Goal: Information Seeking & Learning: Compare options

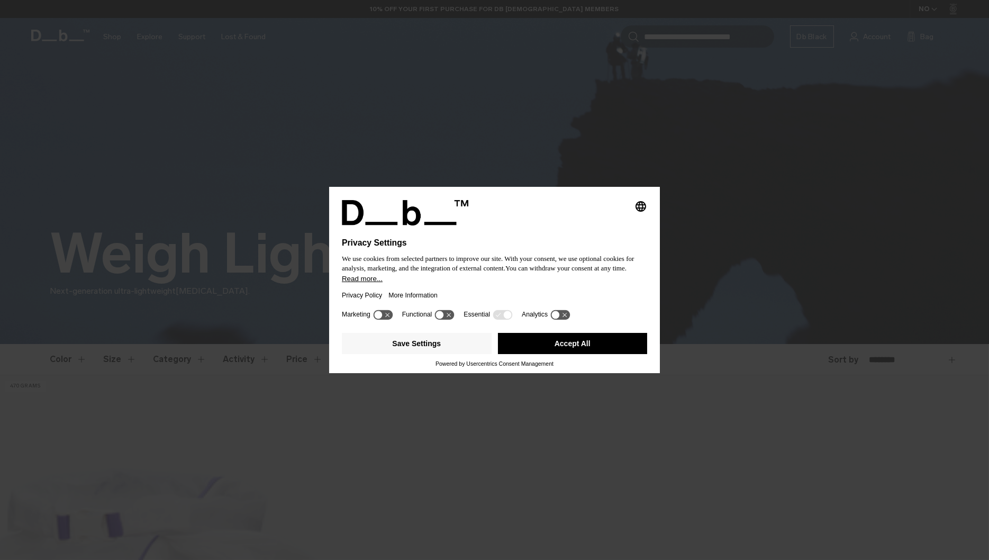
click at [572, 348] on button "Accept All" at bounding box center [573, 343] width 150 height 21
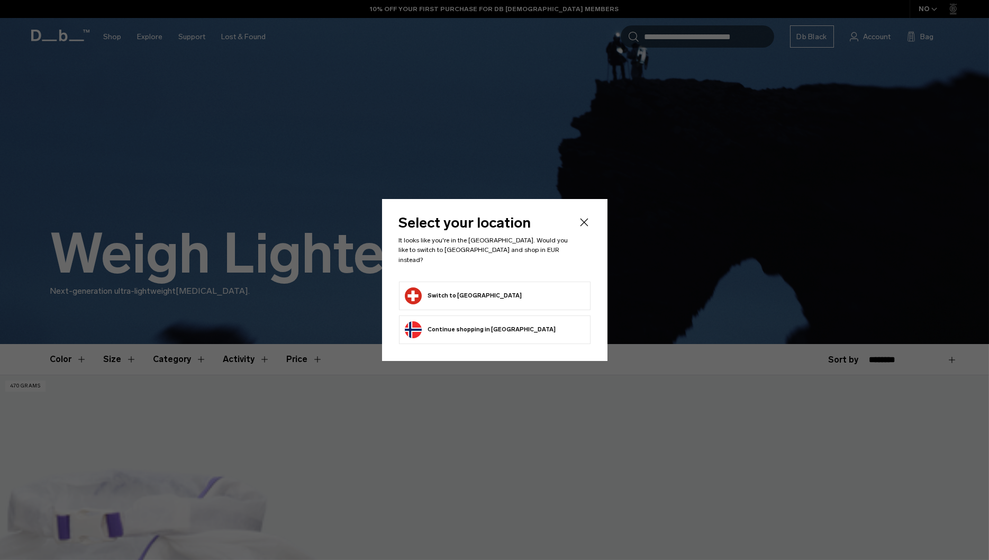
click at [479, 289] on button "Switch to Switzerland" at bounding box center [463, 295] width 117 height 17
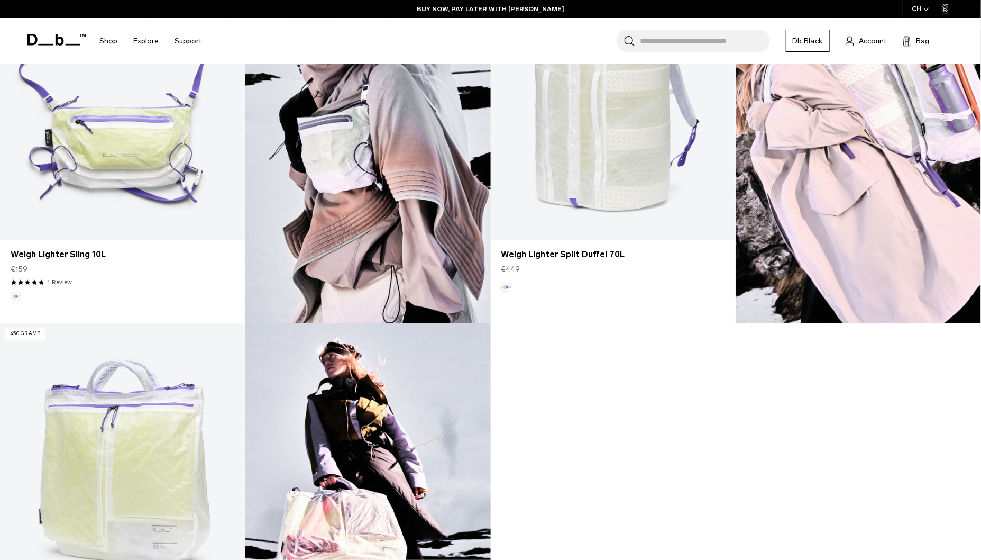
scroll to position [656, 0]
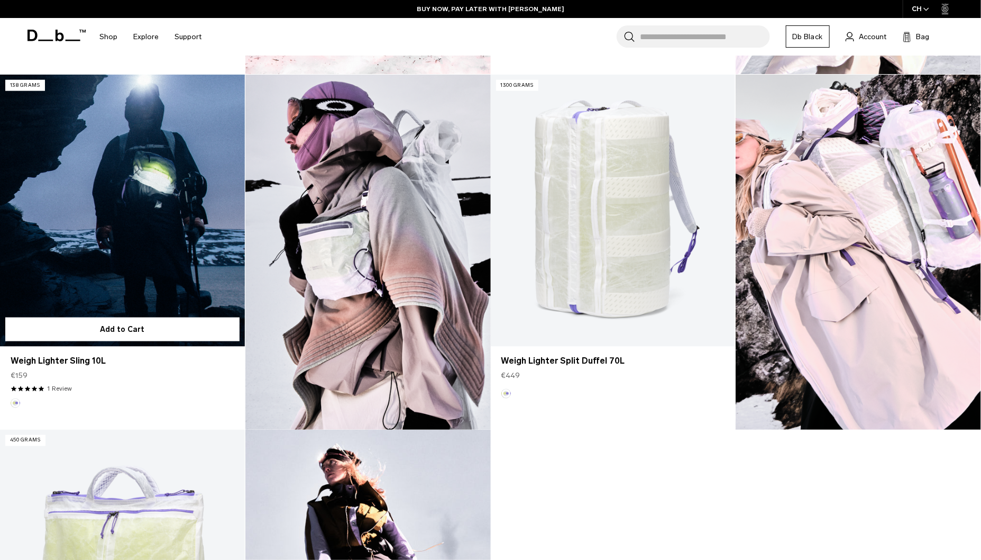
click at [101, 248] on link "Weigh Lighter Sling 10L" at bounding box center [122, 211] width 245 height 272
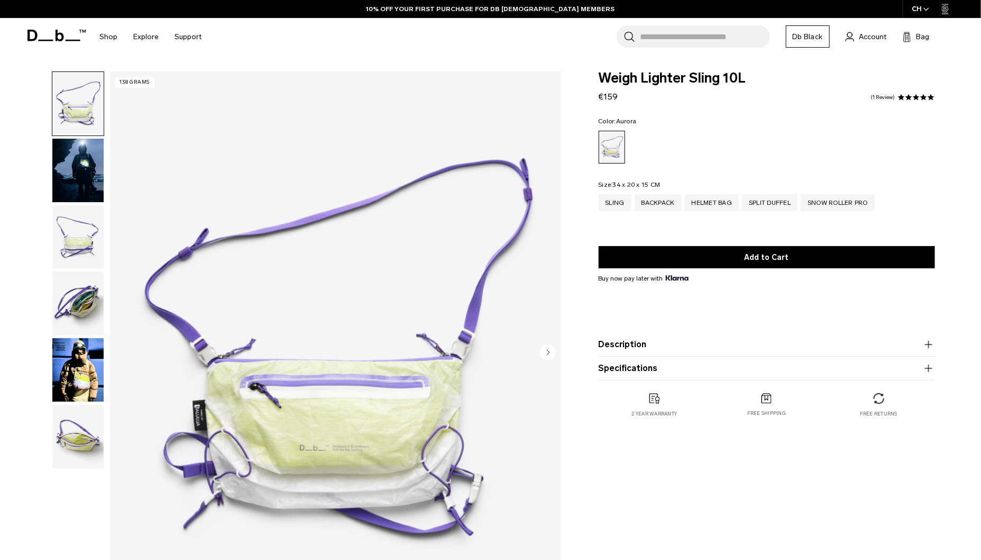
click at [81, 304] on img "button" at bounding box center [77, 302] width 51 height 63
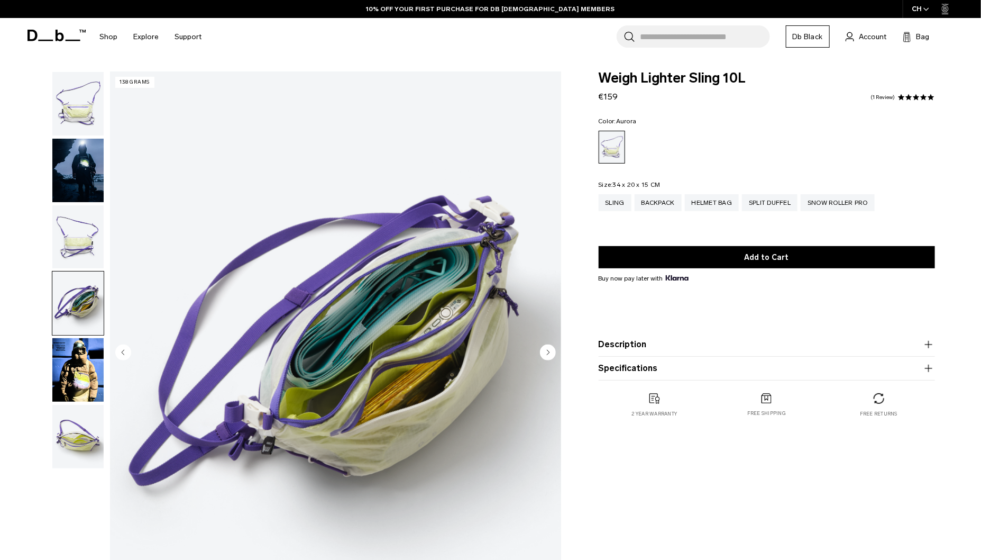
click at [78, 430] on img "button" at bounding box center [77, 436] width 51 height 63
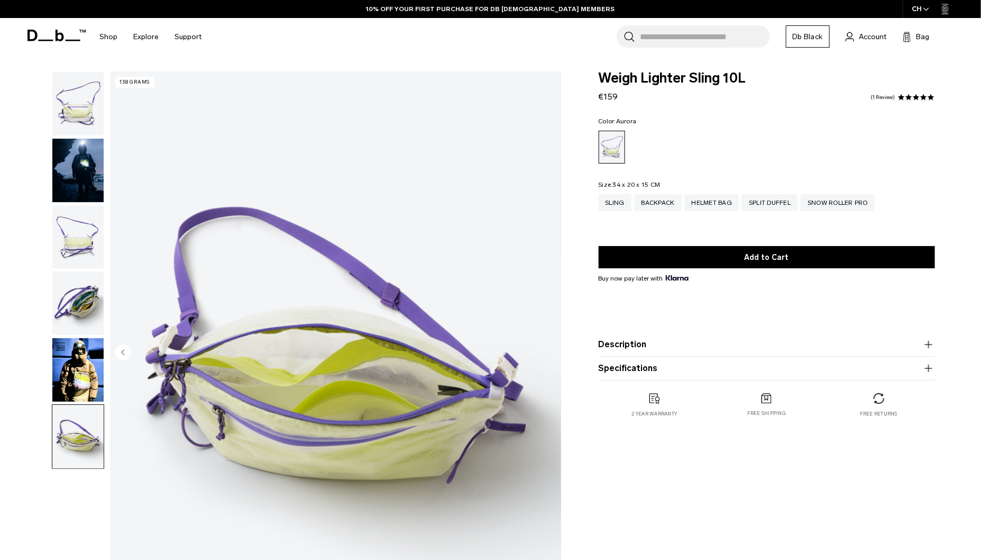
click at [92, 169] on img "button" at bounding box center [77, 170] width 51 height 63
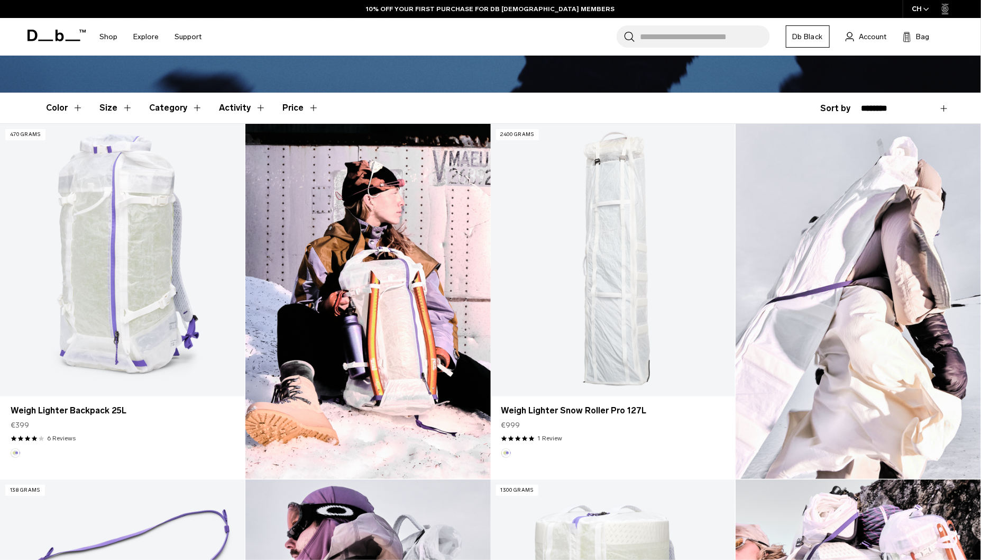
scroll to position [259, 0]
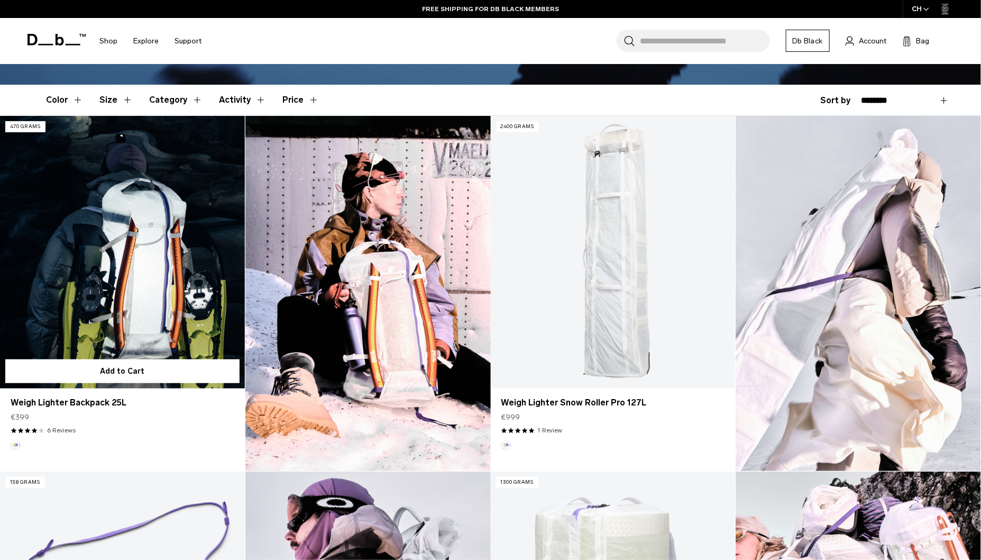
click at [136, 218] on link "Weigh Lighter Backpack 25L" at bounding box center [122, 252] width 245 height 272
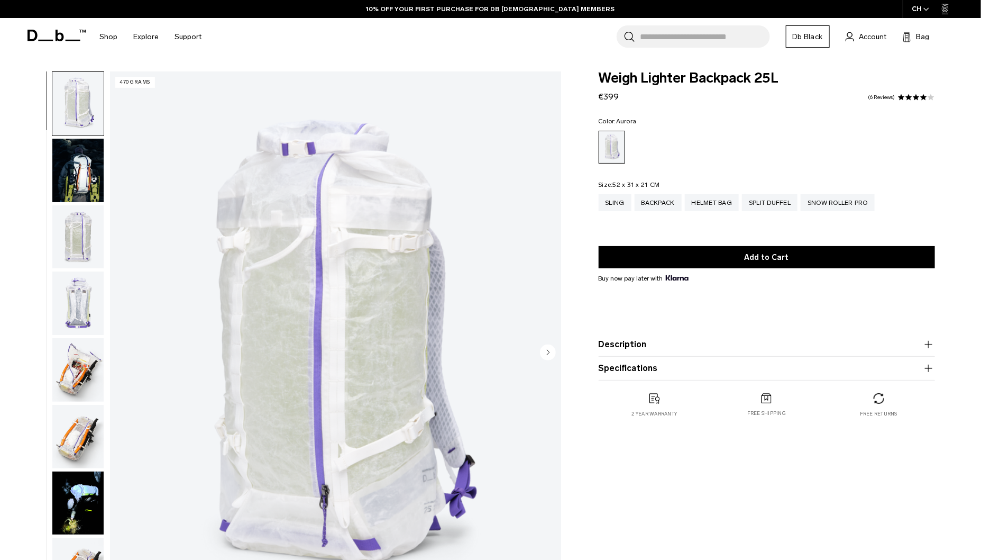
click at [76, 227] on img "button" at bounding box center [77, 236] width 51 height 63
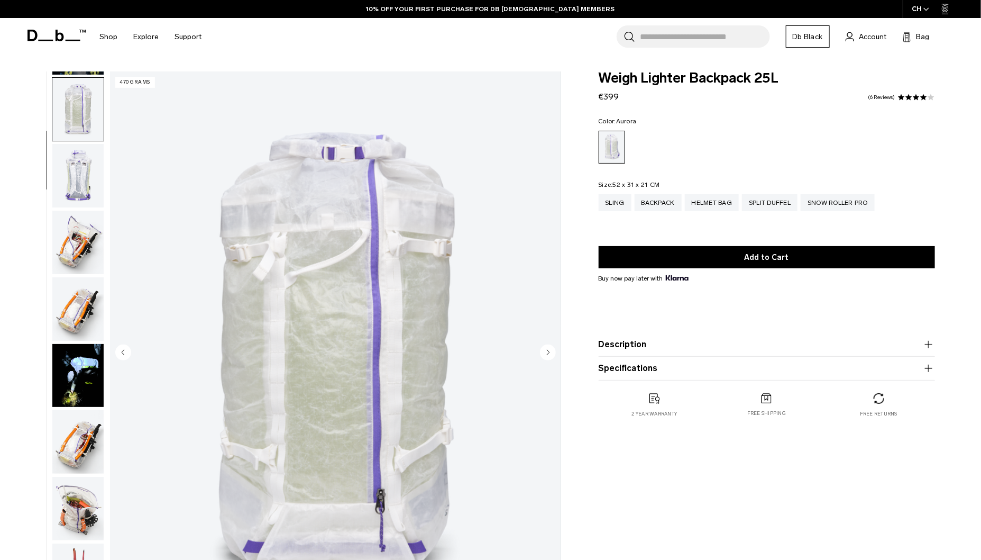
scroll to position [133, 0]
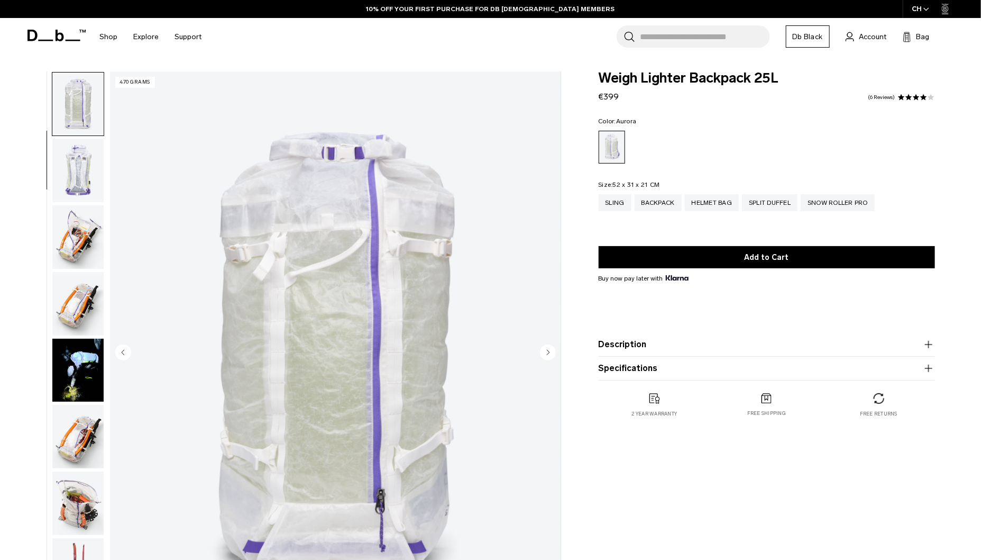
click at [76, 253] on img "button" at bounding box center [77, 236] width 51 height 63
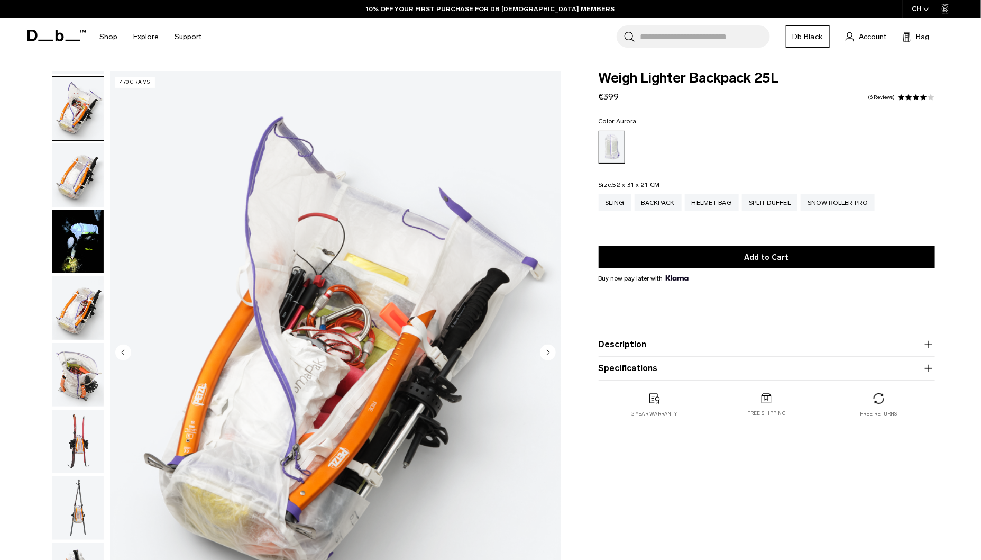
scroll to position [266, 0]
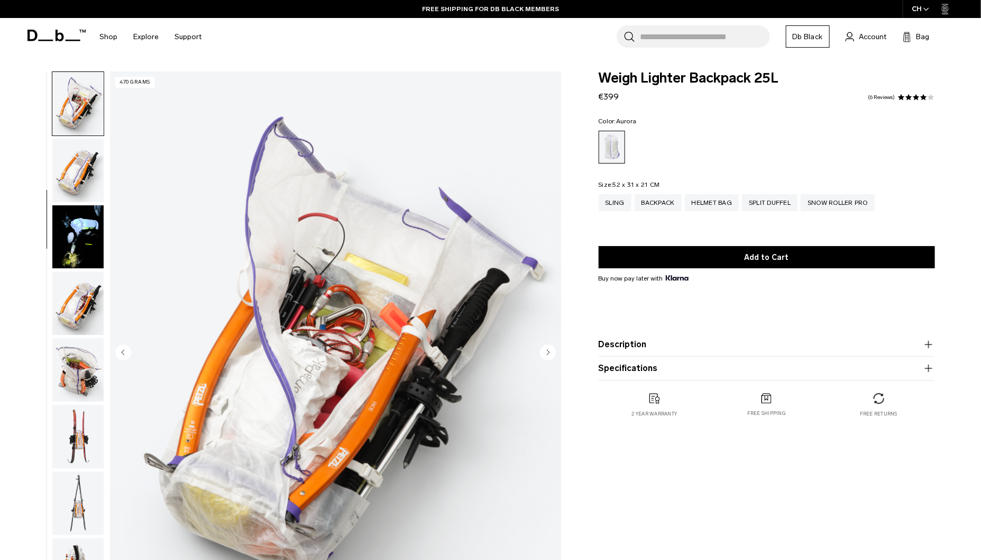
click at [79, 301] on img "button" at bounding box center [77, 302] width 51 height 63
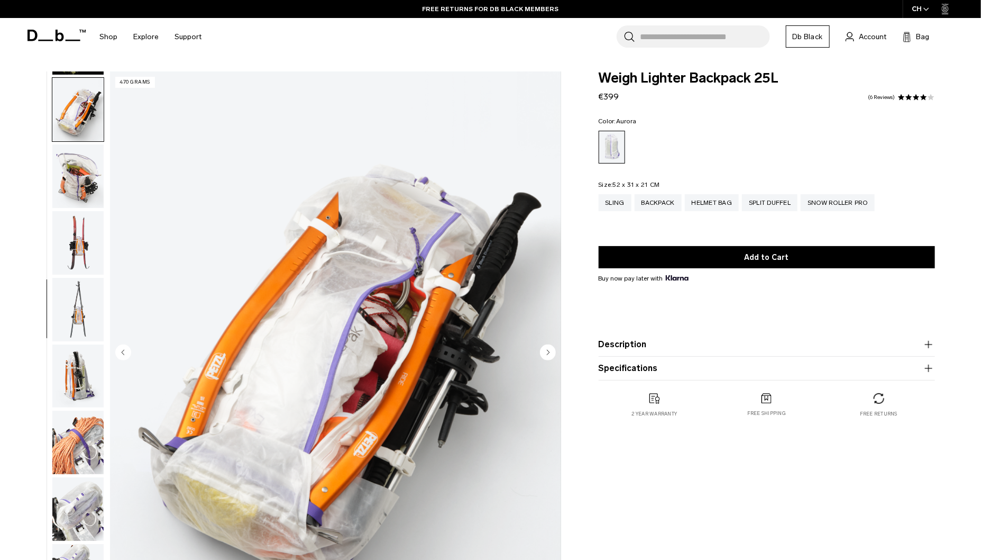
scroll to position [465, 0]
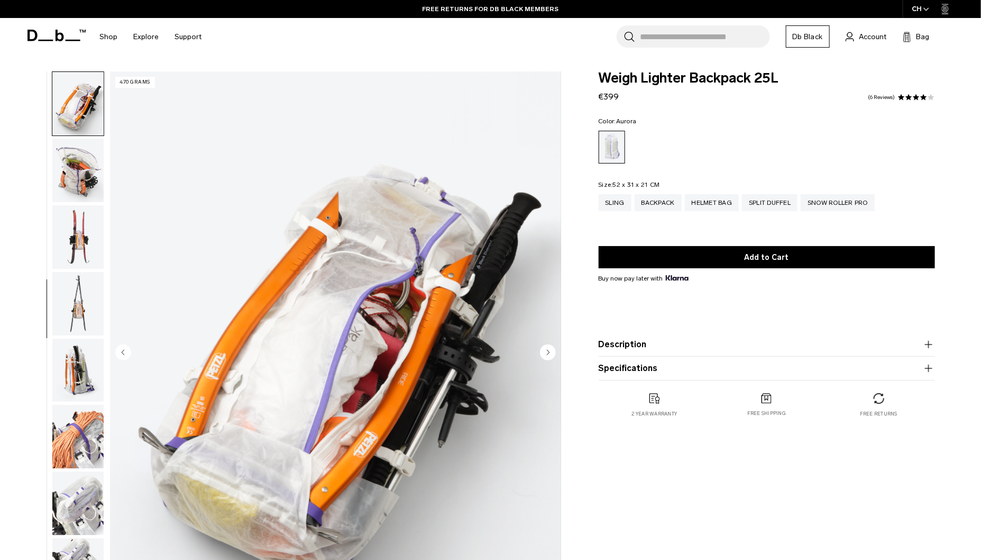
click at [79, 241] on img "button" at bounding box center [77, 236] width 51 height 63
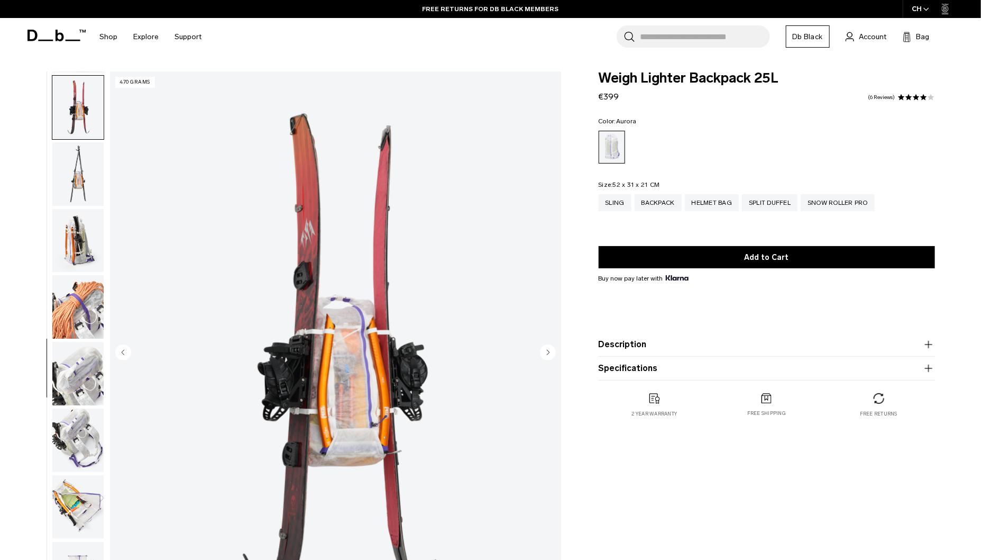
scroll to position [598, 0]
